Goal: Task Accomplishment & Management: Manage account settings

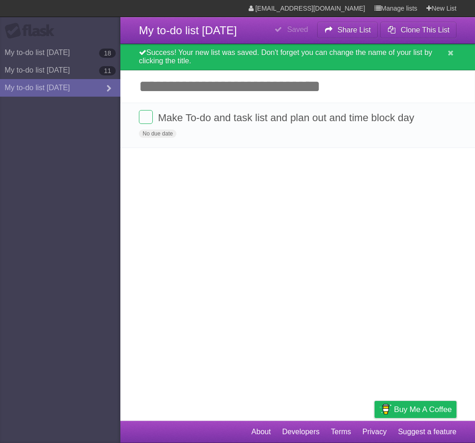
drag, startPoint x: -5, startPoint y: 185, endPoint x: -36, endPoint y: 182, distance: 31.1
click at [0, 182] on html "**********" at bounding box center [237, 221] width 475 height 443
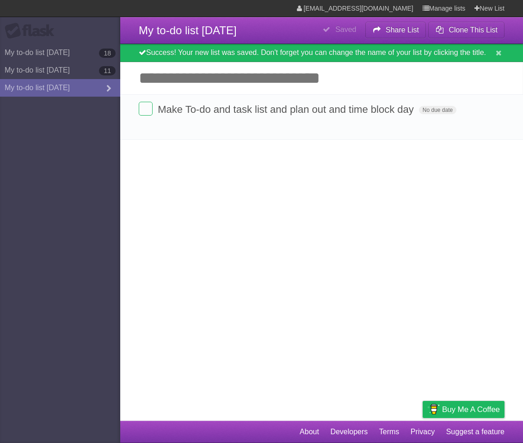
click at [134, 235] on article "**********" at bounding box center [261, 210] width 523 height 421
click at [405, 33] on b "Share List" at bounding box center [402, 30] width 33 height 8
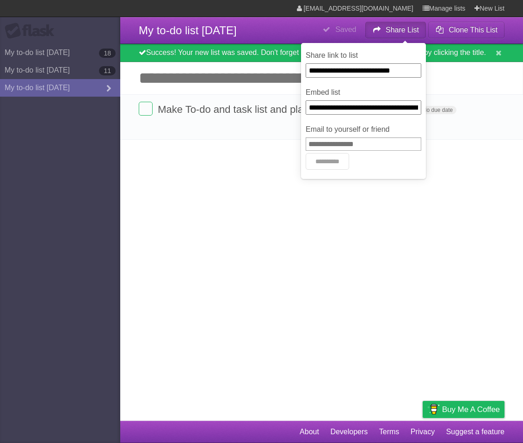
click at [229, 194] on article "**********" at bounding box center [261, 210] width 523 height 421
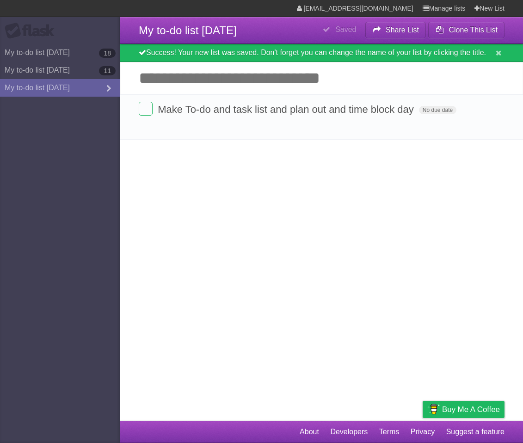
click at [242, 90] on input "Add another task" at bounding box center [321, 78] width 403 height 32
click at [74, 48] on link "My to-do list [DATE] 18" at bounding box center [60, 53] width 120 height 18
click at [69, 55] on link "My to-do list [DATE] 18" at bounding box center [60, 53] width 120 height 18
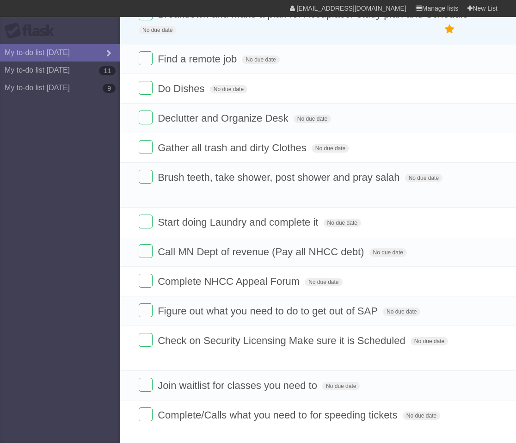
scroll to position [88, 0]
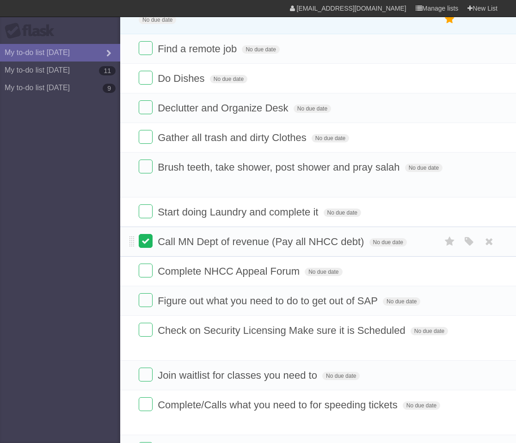
click at [143, 234] on label at bounding box center [146, 241] width 14 height 14
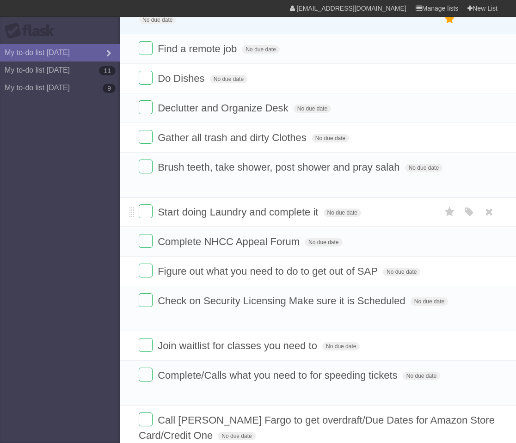
scroll to position [246, 0]
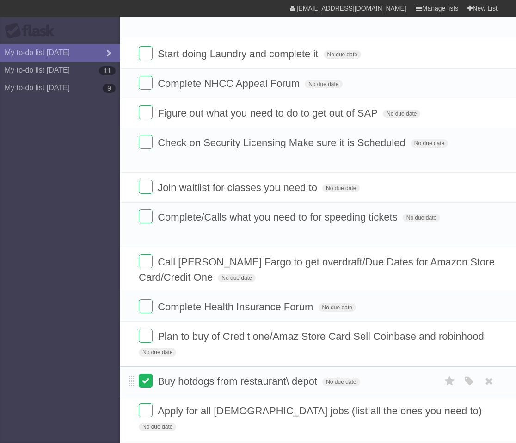
click at [147, 374] on label at bounding box center [146, 381] width 14 height 14
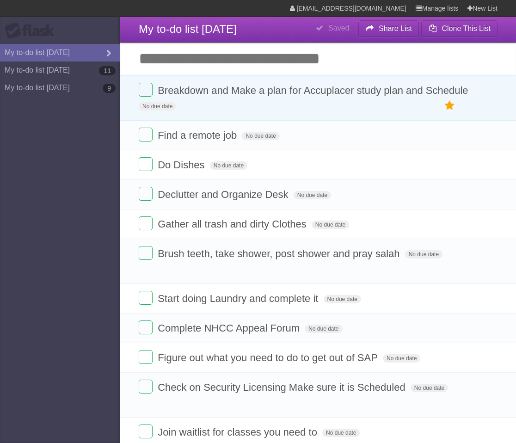
scroll to position [0, 0]
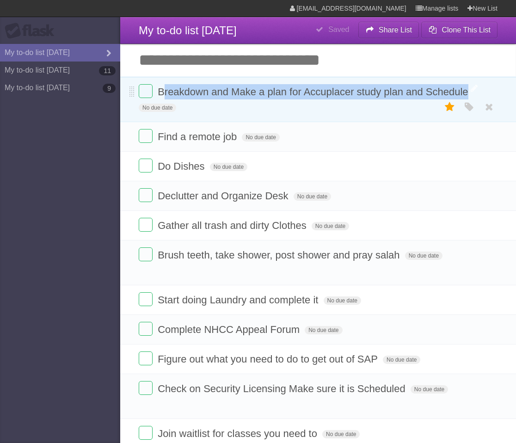
drag, startPoint x: 162, startPoint y: 94, endPoint x: 452, endPoint y: 98, distance: 290.1
click at [452, 98] on span "Breakdown and Make a plan for Accuplacer study plan and Schedule" at bounding box center [314, 92] width 313 height 12
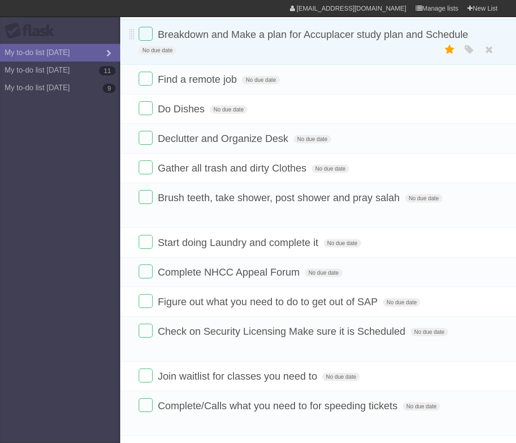
scroll to position [62, 0]
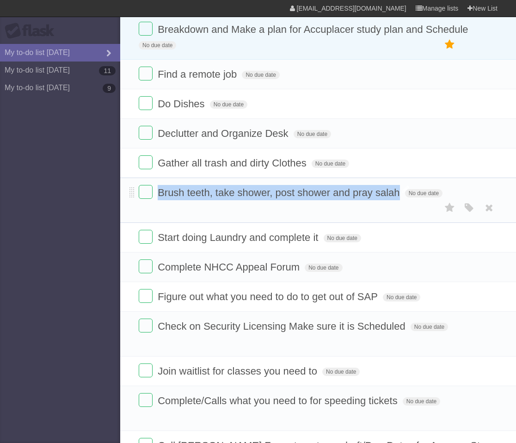
drag, startPoint x: 160, startPoint y: 194, endPoint x: 390, endPoint y: 195, distance: 229.5
click at [390, 195] on span "Brush teeth, take shower, post shower and pray salah" at bounding box center [280, 193] width 244 height 12
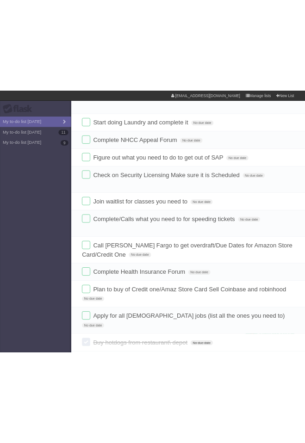
scroll to position [14, 0]
